Goal: Task Accomplishment & Management: Manage account settings

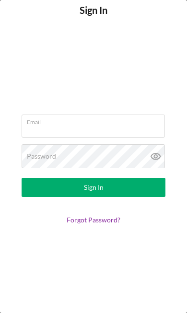
click at [135, 120] on div "Email" at bounding box center [94, 127] width 144 height 24
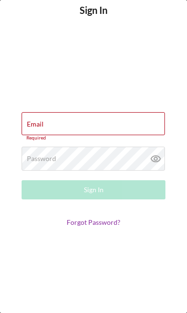
click at [127, 123] on div "Email Required" at bounding box center [94, 126] width 144 height 29
type input "[EMAIL_ADDRESS][DOMAIN_NAME]"
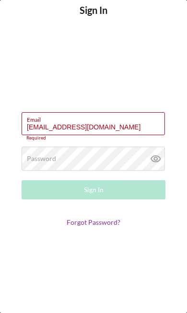
click at [93, 187] on button "Sign In" at bounding box center [94, 189] width 144 height 19
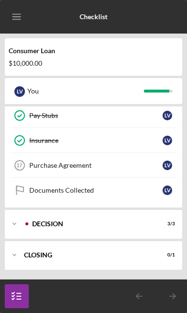
scroll to position [170, 0]
click at [145, 223] on div "Decision" at bounding box center [91, 224] width 119 height 6
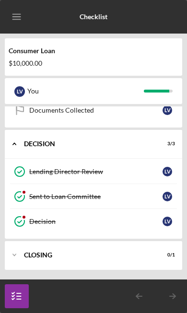
scroll to position [250, 0]
click at [131, 253] on div "Closing" at bounding box center [87, 255] width 127 height 6
click at [127, 228] on link "Decision Decision L V" at bounding box center [94, 221] width 168 height 25
click at [20, 296] on line "button" at bounding box center [19, 296] width 4 height 0
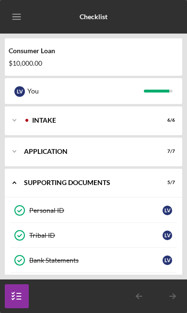
click at [139, 118] on div "Intake" at bounding box center [91, 120] width 119 height 6
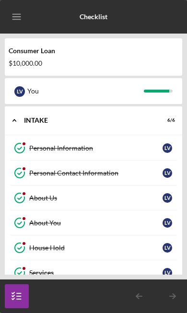
click at [94, 146] on div "Personal Information" at bounding box center [95, 148] width 133 height 8
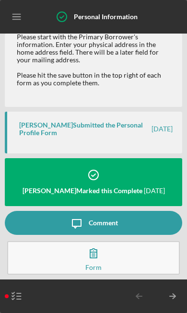
scroll to position [88, 0]
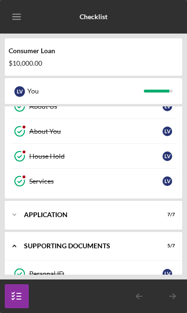
scroll to position [91, 0]
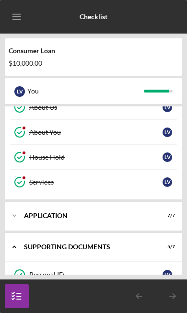
click at [140, 217] on div "Application" at bounding box center [87, 216] width 127 height 6
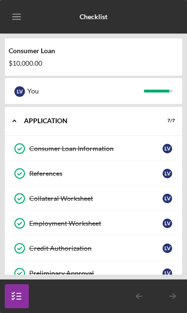
scroll to position [140, 0]
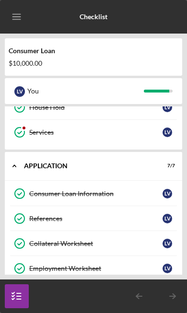
click at [13, 17] on icon "Icon/Menu" at bounding box center [17, 17] width 22 height 22
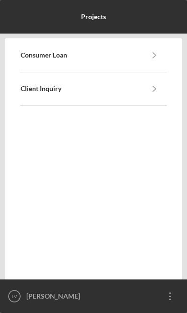
click at [137, 88] on link "Client Inquiry" at bounding box center [82, 89] width 122 height 8
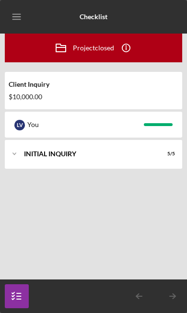
click at [151, 153] on div "Initial Inquiry" at bounding box center [87, 154] width 127 height 6
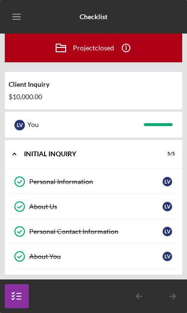
click at [126, 49] on line "button" at bounding box center [126, 48] width 0 height 3
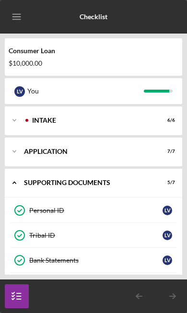
click at [16, 22] on icon "Icon/Menu" at bounding box center [17, 17] width 22 height 22
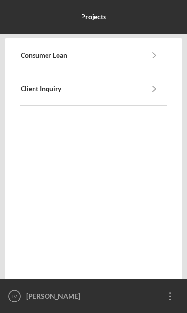
click at [153, 59] on icon "Icon/Navigate" at bounding box center [155, 55] width 22 height 22
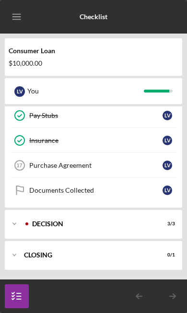
scroll to position [170, 0]
